Goal: Task Accomplishment & Management: Use online tool/utility

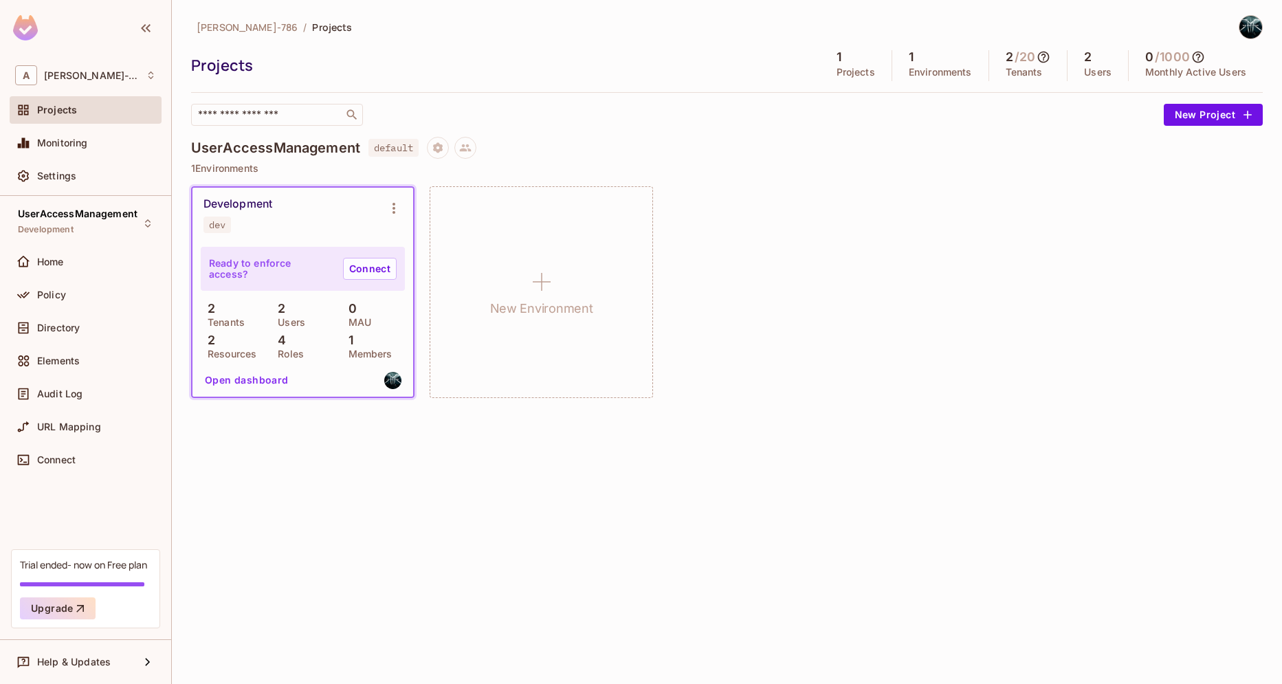
click at [30, 322] on span at bounding box center [23, 328] width 17 height 17
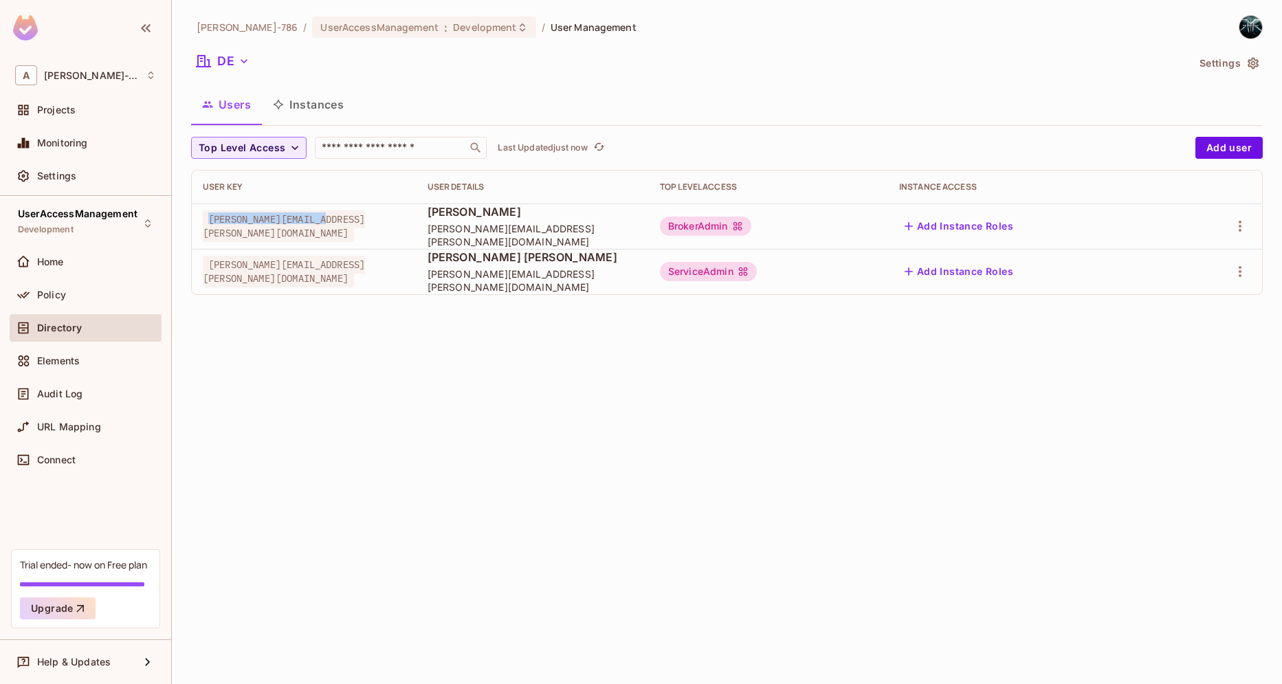
drag, startPoint x: 339, startPoint y: 230, endPoint x: 208, endPoint y: 230, distance: 130.6
click at [208, 230] on div "[PERSON_NAME][EMAIL_ADDRESS][PERSON_NAME][DOMAIN_NAME]" at bounding box center [304, 226] width 203 height 28
copy span "[PERSON_NAME][EMAIL_ADDRESS][PERSON_NAME][DOMAIN_NAME]"
click at [54, 294] on span "Policy" at bounding box center [51, 294] width 29 height 11
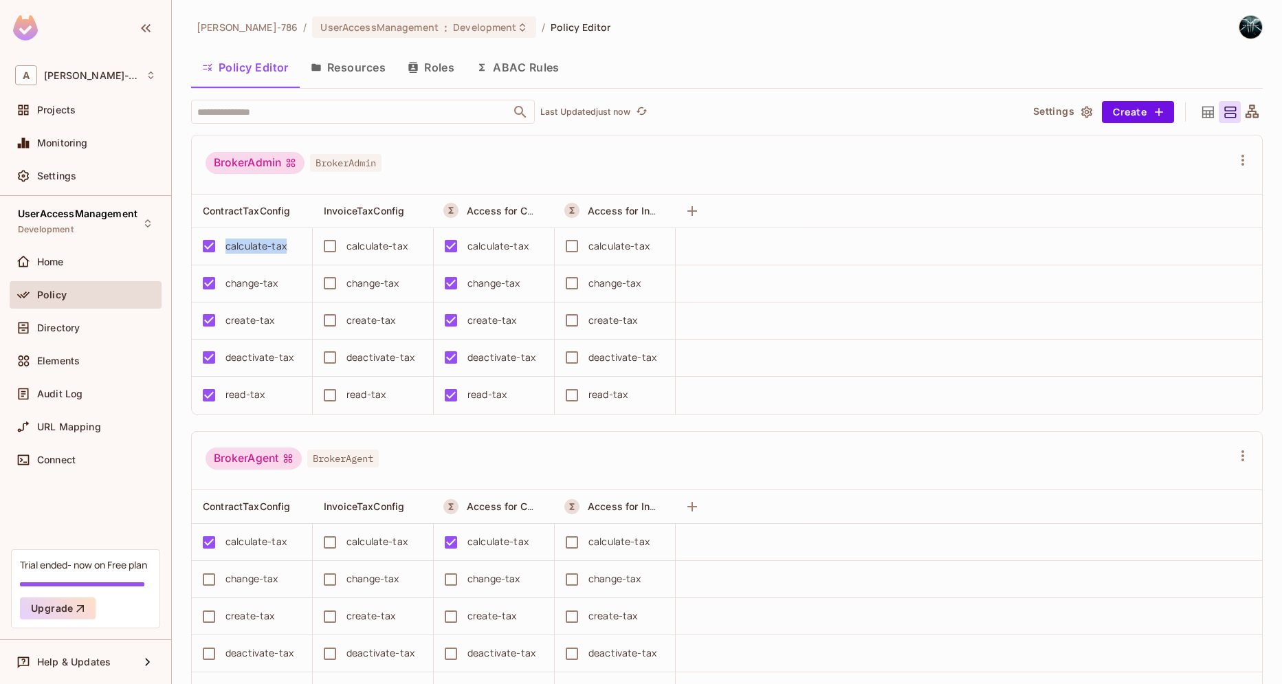
click at [215, 248] on div "calculate-tax" at bounding box center [248, 246] width 107 height 29
copy div "calculate-tax"
click at [351, 76] on button "Resources" at bounding box center [348, 67] width 97 height 34
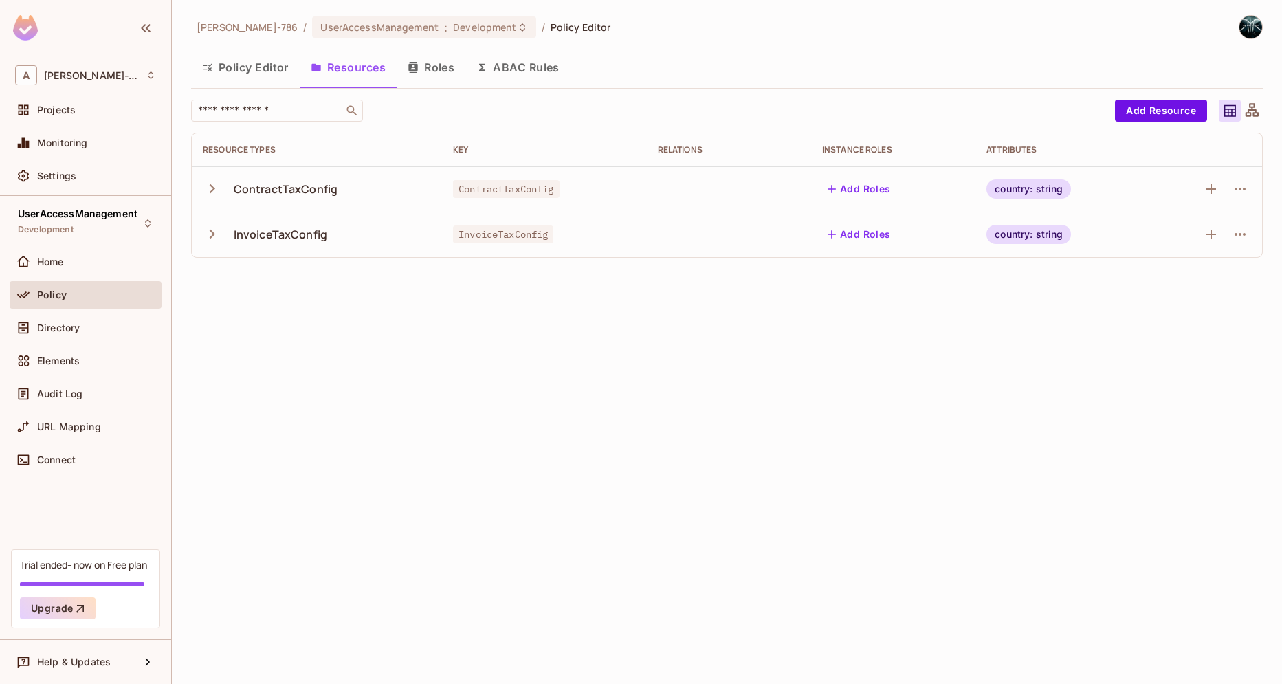
click at [513, 190] on span "ContractTaxConfig" at bounding box center [506, 189] width 107 height 18
click at [513, 189] on span "ContractTaxConfig" at bounding box center [506, 189] width 107 height 18
copy span "ContractTaxConfig"
click at [208, 189] on icon "button" at bounding box center [212, 188] width 19 height 19
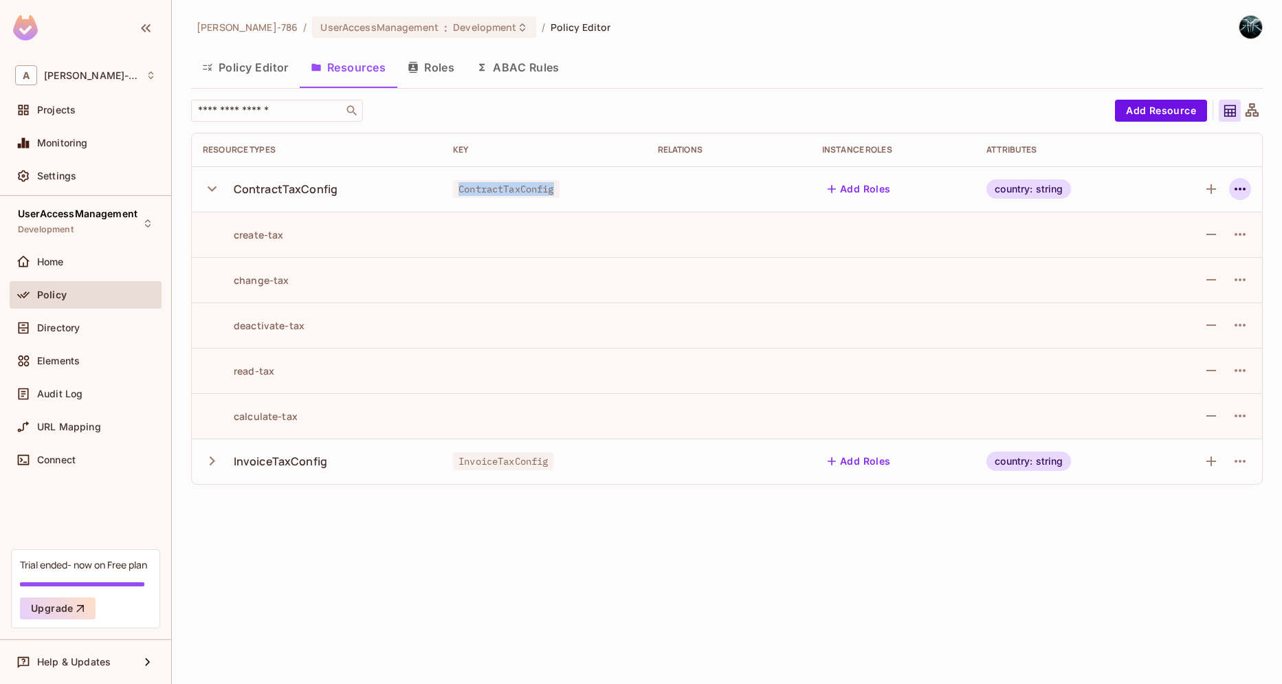
click at [1250, 194] on button "button" at bounding box center [1240, 189] width 22 height 22
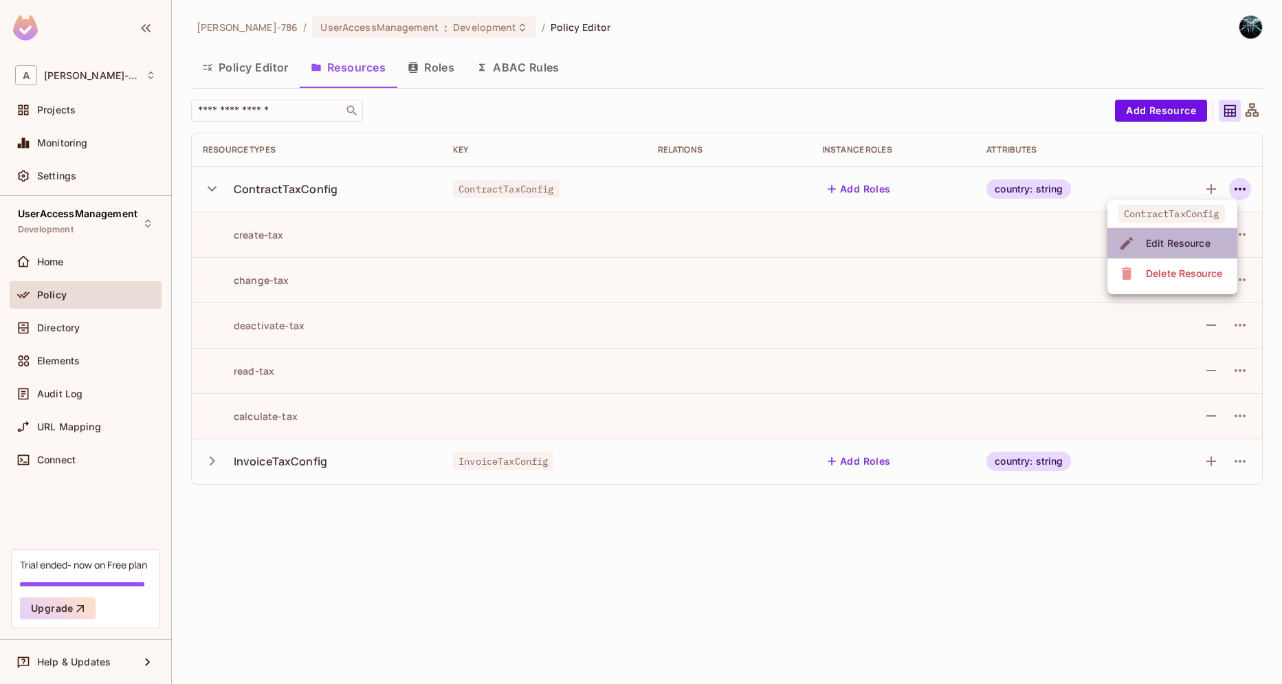
click at [1168, 248] on div "Edit Resource" at bounding box center [1178, 244] width 65 height 14
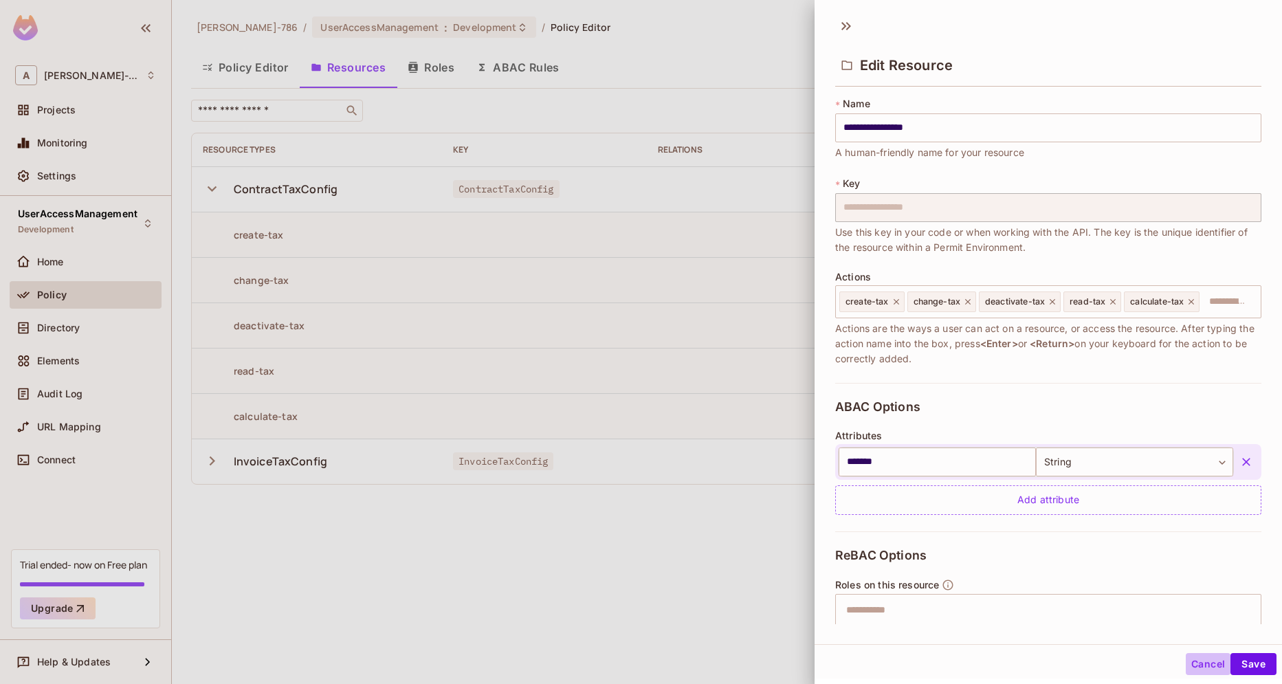
click at [1210, 667] on button "Cancel" at bounding box center [1208, 664] width 45 height 22
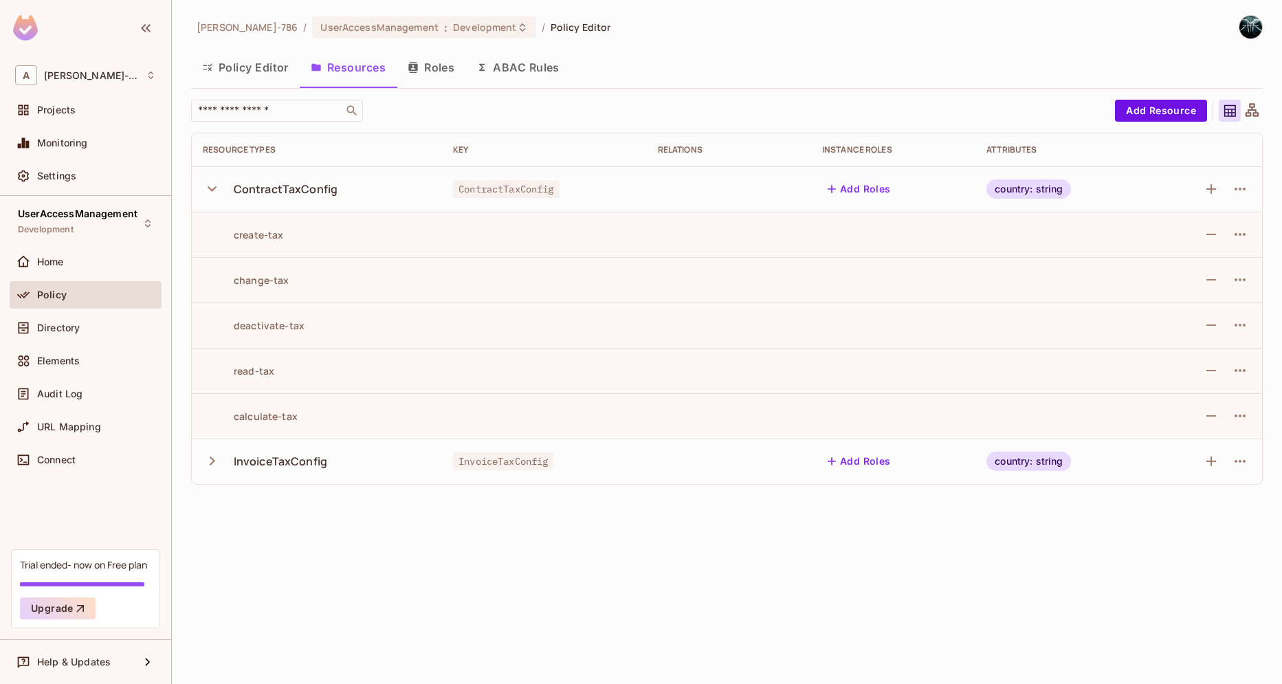
click at [1249, 181] on div at bounding box center [1240, 189] width 22 height 22
click at [1250, 181] on div at bounding box center [1240, 189] width 22 height 22
click at [1247, 195] on icon "button" at bounding box center [1240, 189] width 17 height 17
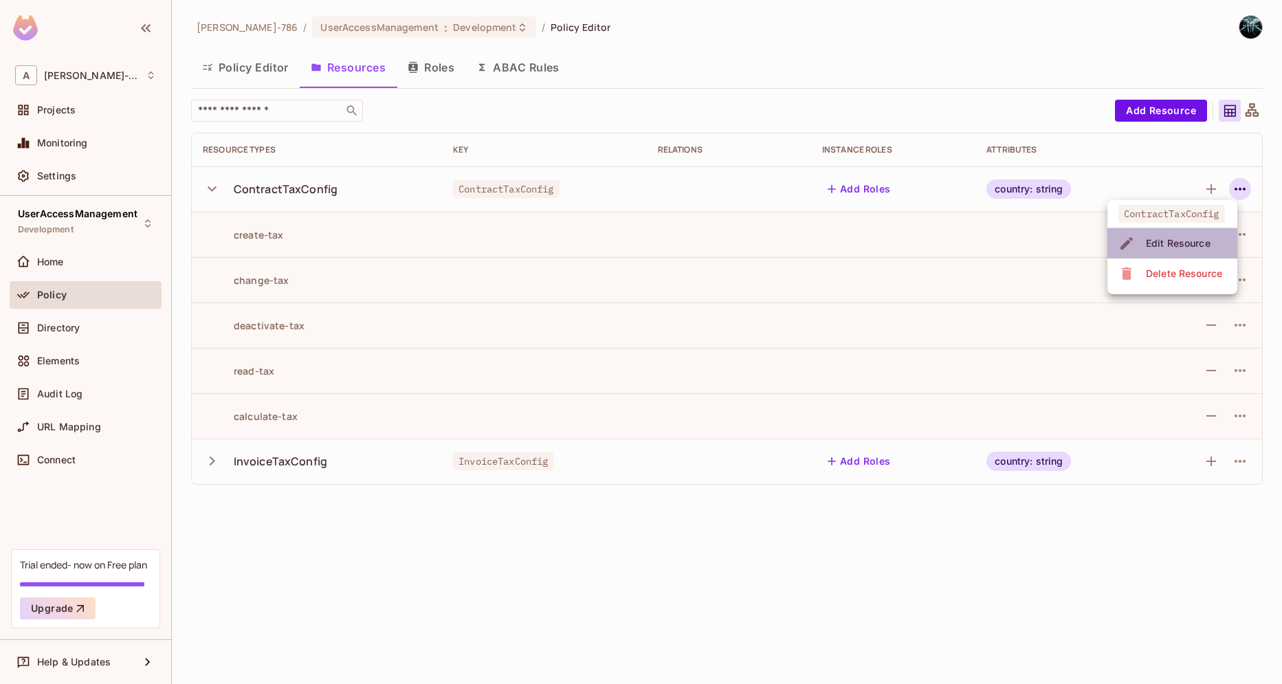
click at [1161, 245] on div "Edit Resource" at bounding box center [1178, 244] width 65 height 14
